Goal: Task Accomplishment & Management: Use online tool/utility

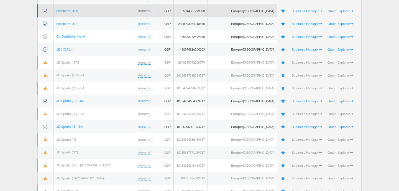
scroll to position [180, 0]
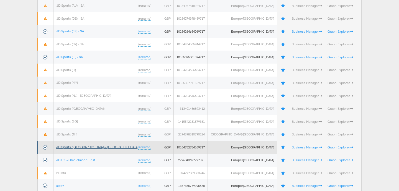
click at [84, 148] on link "JD Sports ([GEOGRAPHIC_DATA]) - [GEOGRAPHIC_DATA]" at bounding box center [97, 147] width 82 height 4
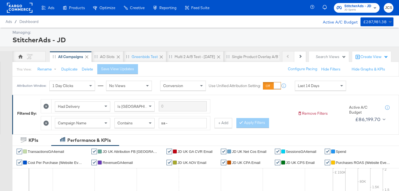
click at [15, 7] on rect at bounding box center [19, 8] width 25 height 10
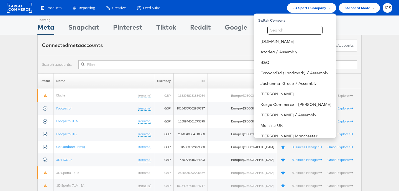
click at [166, 40] on div "Connected meta accounts Connect meta Accounts" at bounding box center [199, 45] width 324 height 21
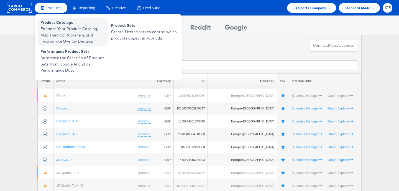
click at [55, 27] on span "Enhance Your Product Catalog, Map Them to Publishers, and Incorporate Overlay D…" at bounding box center [73, 35] width 66 height 19
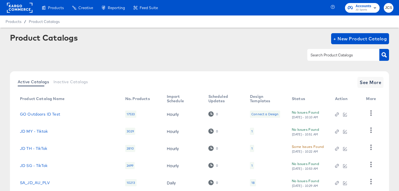
click at [7, 9] on rect at bounding box center [19, 8] width 25 height 10
click at [13, 8] on rect at bounding box center [19, 8] width 25 height 10
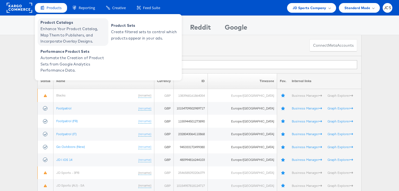
click at [56, 24] on span "Product Catalogs" at bounding box center [73, 22] width 66 height 6
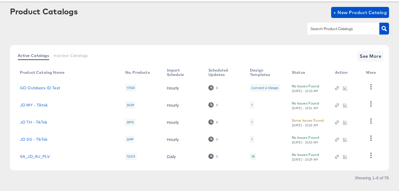
scroll to position [37, 0]
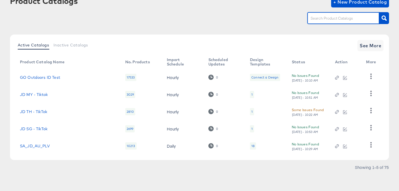
click at [325, 19] on input "text" at bounding box center [338, 18] width 59 height 6
type input "main"
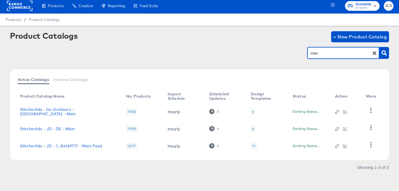
scroll to position [2, 0]
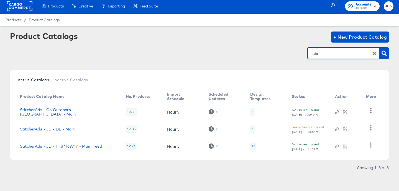
click at [250, 146] on div "17" at bounding box center [253, 146] width 6 height 7
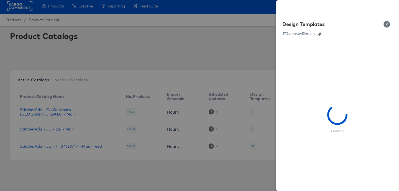
click at [319, 34] on icon "button" at bounding box center [319, 34] width 4 height 4
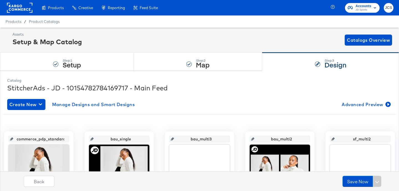
click at [89, 42] on div "Assets Setup & Map Catalog Catalogs Overview" at bounding box center [201, 40] width 379 height 16
click at [77, 44] on div "Setup & Map Catalog" at bounding box center [46, 41] width 69 height 9
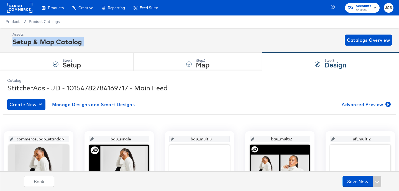
click at [77, 44] on div "Setup & Map Catalog" at bounding box center [46, 41] width 69 height 9
click at [89, 39] on div "Assets Setup & Map Catalog Catalogs Overview" at bounding box center [201, 40] width 379 height 16
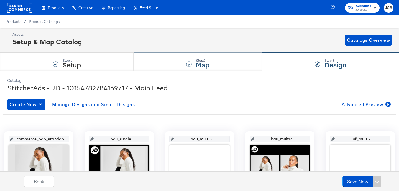
click at [150, 66] on div "Step: 2 Map" at bounding box center [197, 62] width 128 height 18
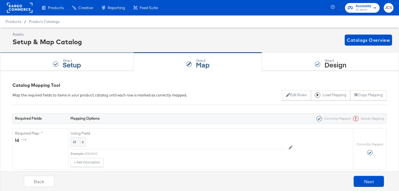
click at [126, 68] on div "Step: 1 Setup" at bounding box center [66, 62] width 133 height 18
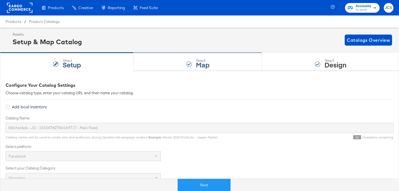
click at [188, 68] on div "Step: 2 Map" at bounding box center [197, 62] width 128 height 18
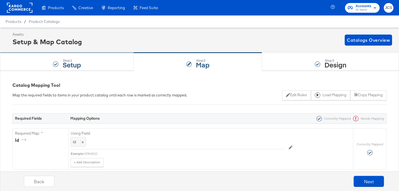
click at [100, 65] on div "Step: 1 Setup" at bounding box center [66, 62] width 133 height 18
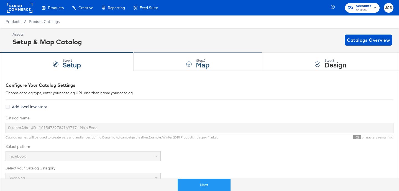
click at [185, 61] on div "Step: 2 Map" at bounding box center [197, 62] width 128 height 18
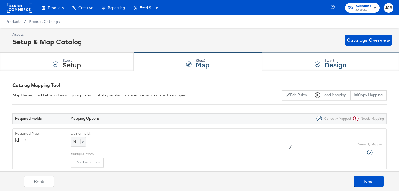
click at [285, 63] on div "Step: 3 Design" at bounding box center [330, 62] width 137 height 18
